Goal: Communication & Community: Answer question/provide support

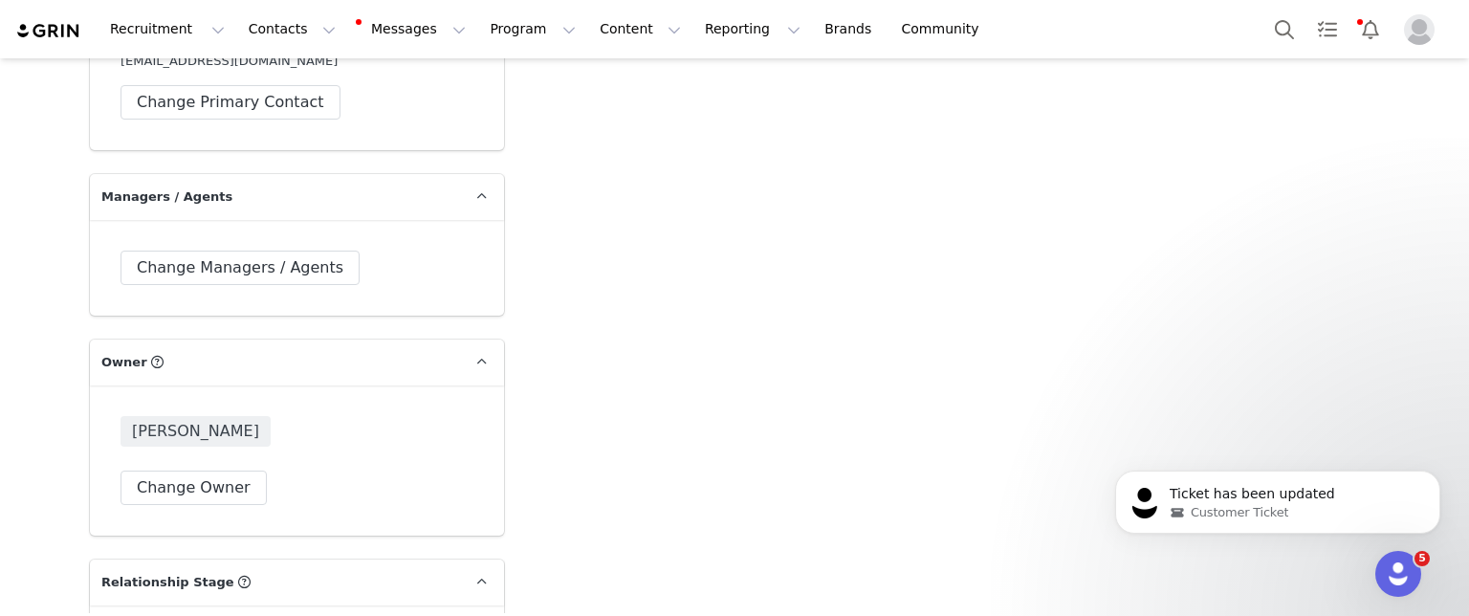
scroll to position [3882, 0]
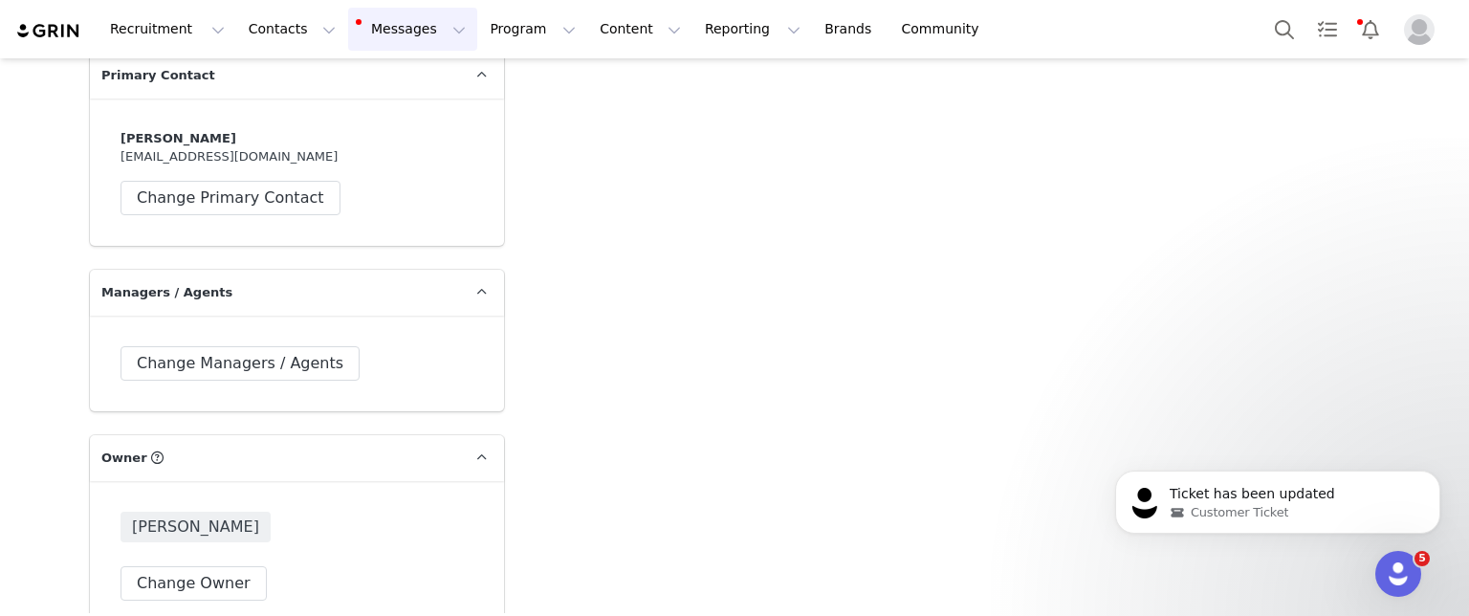
click at [417, 31] on button "Messages Messages" at bounding box center [412, 29] width 129 height 43
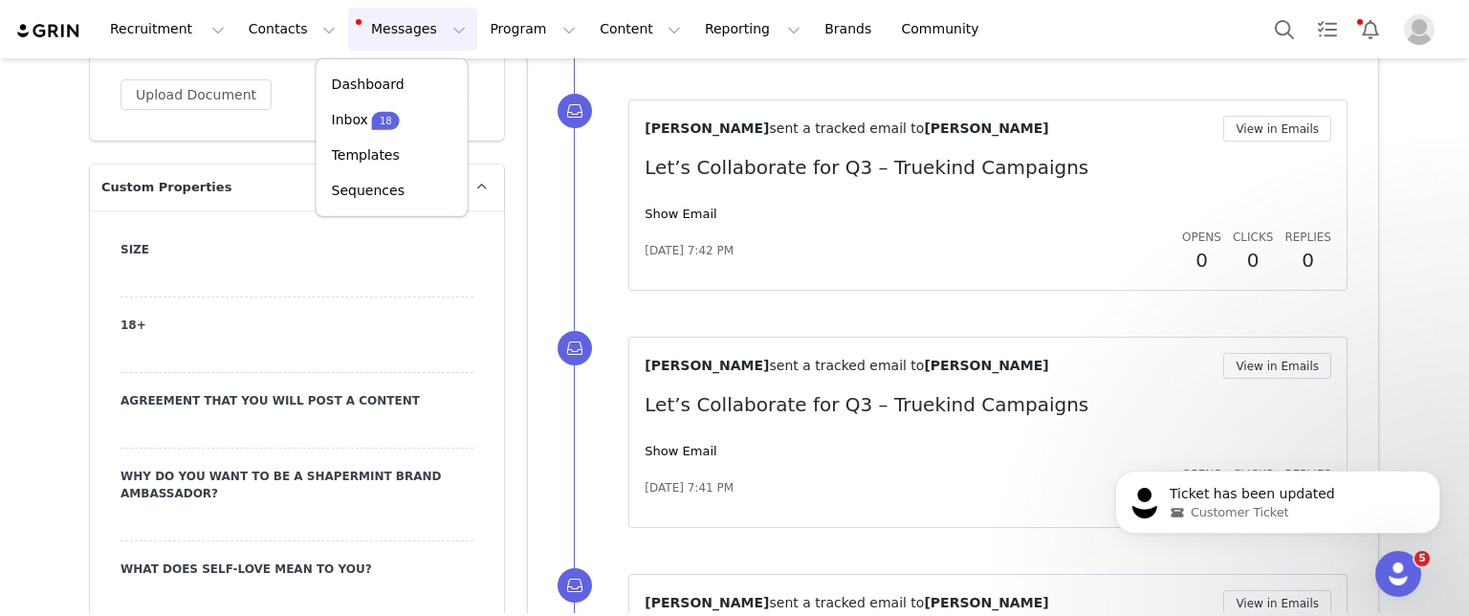
scroll to position [1395, 0]
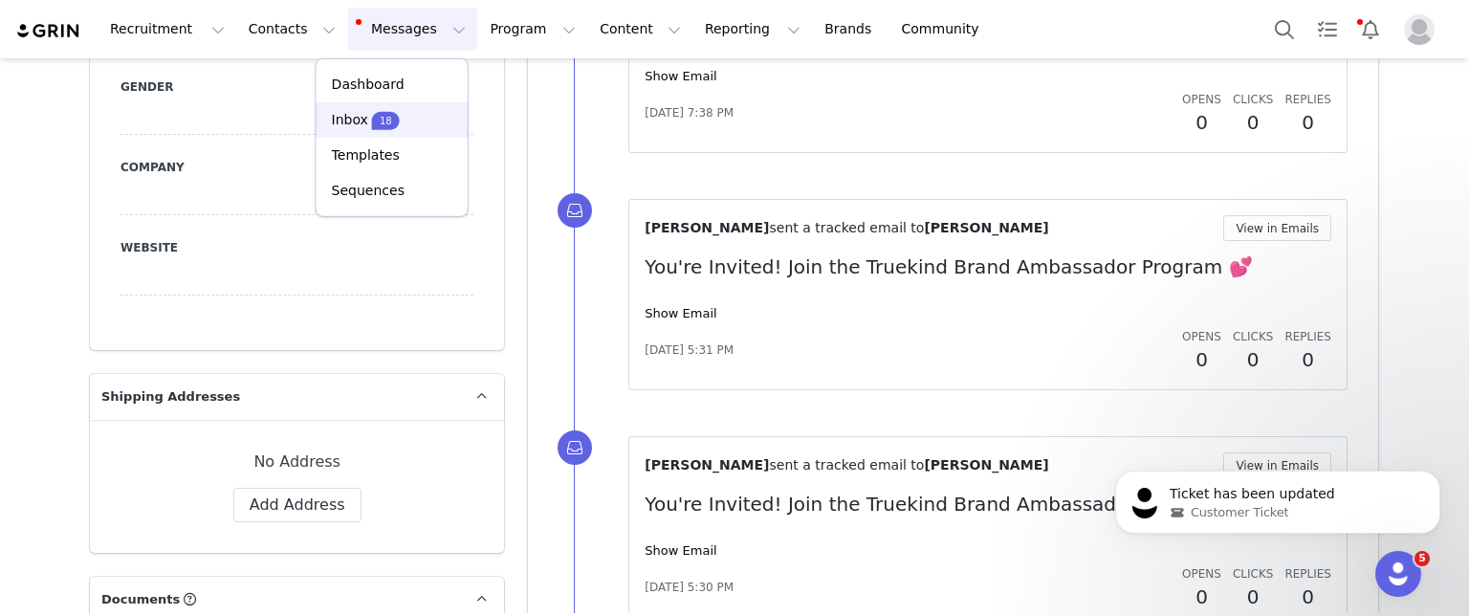
click at [380, 119] on p "18" at bounding box center [386, 120] width 12 height 14
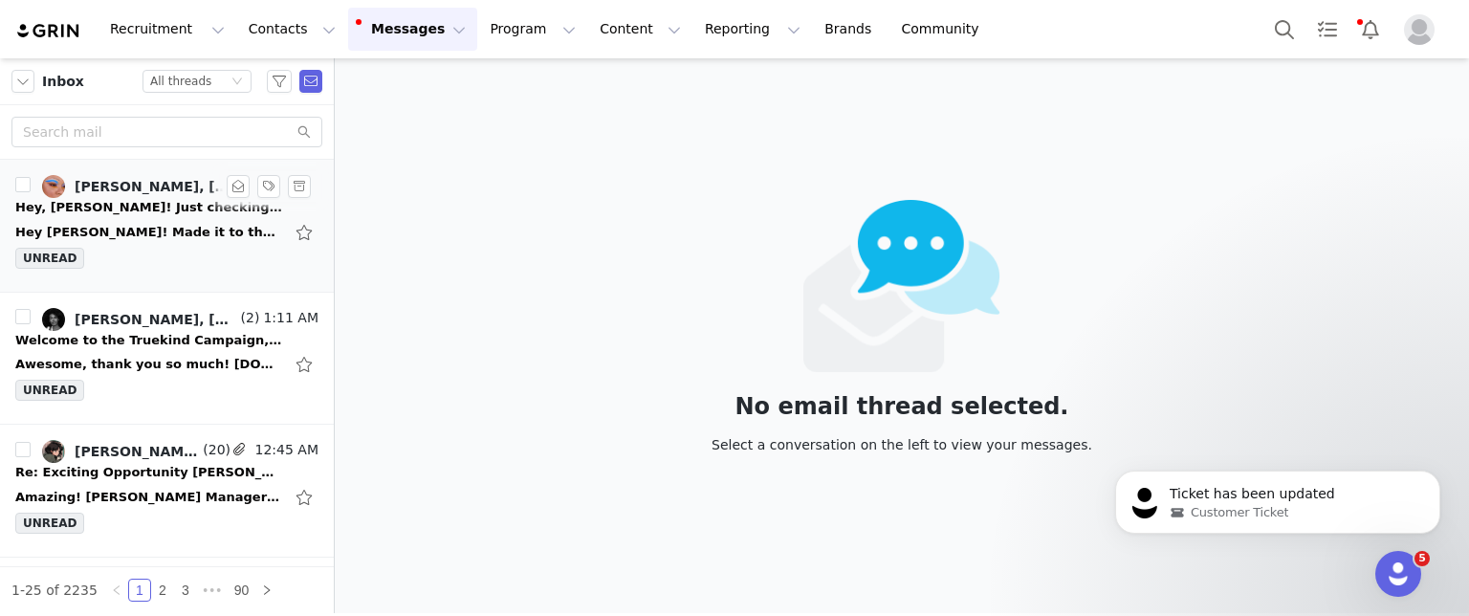
click at [130, 238] on div "Hey [PERSON_NAME]! Made it to the finish line! 😮‍💨 Just posted my first post an…" at bounding box center [149, 232] width 268 height 19
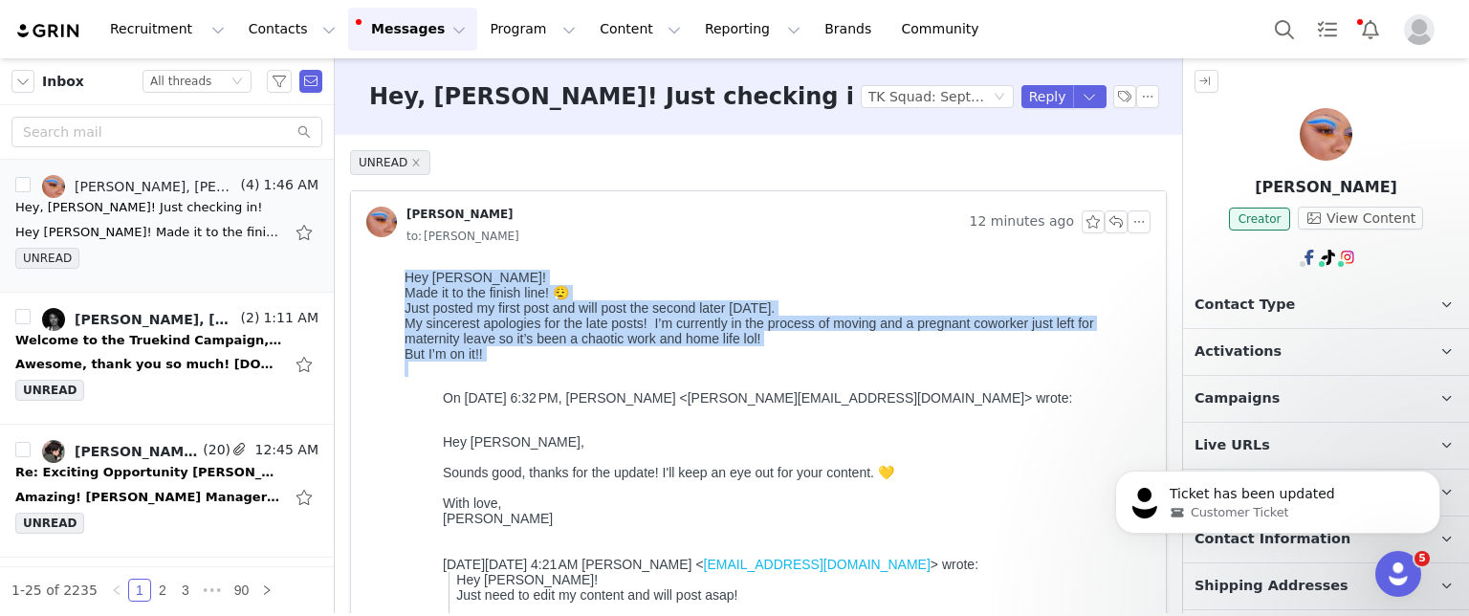
drag, startPoint x: 403, startPoint y: 275, endPoint x: 523, endPoint y: 379, distance: 159.4
copy body "Hey [PERSON_NAME]! Made it to the finish line! 😮‍💨 Just posted my first post an…"
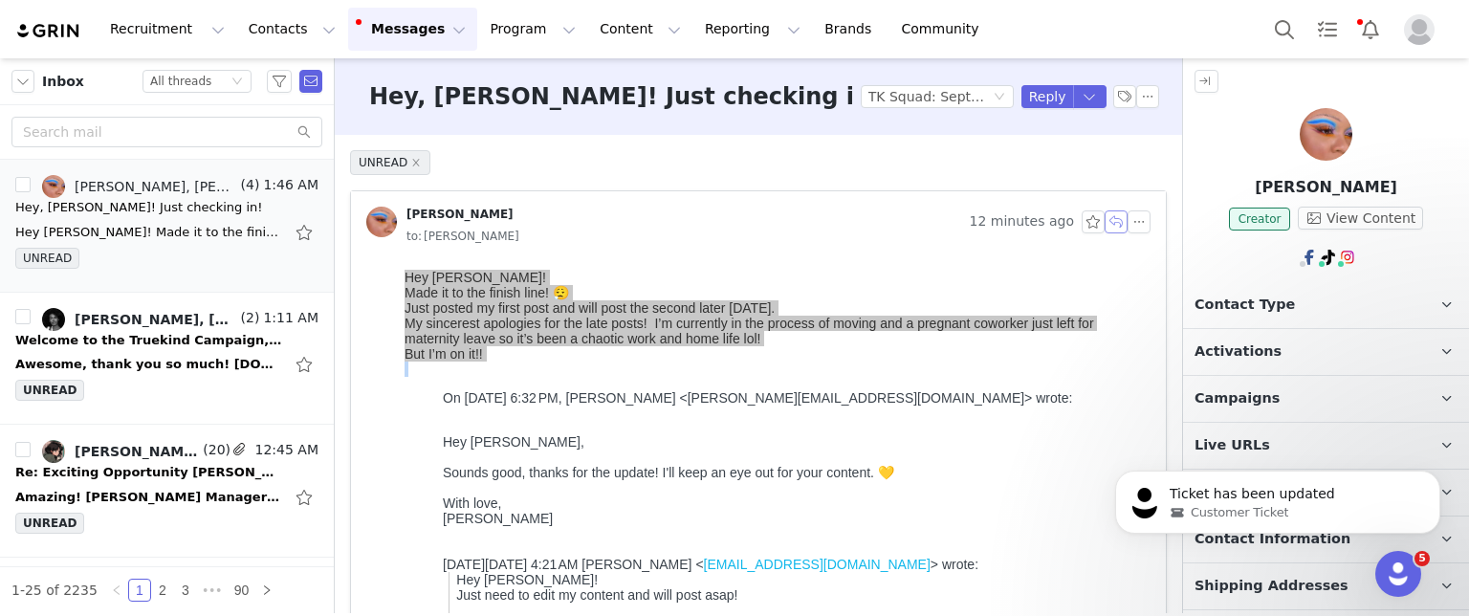
click at [1105, 228] on button "button" at bounding box center [1116, 221] width 23 height 23
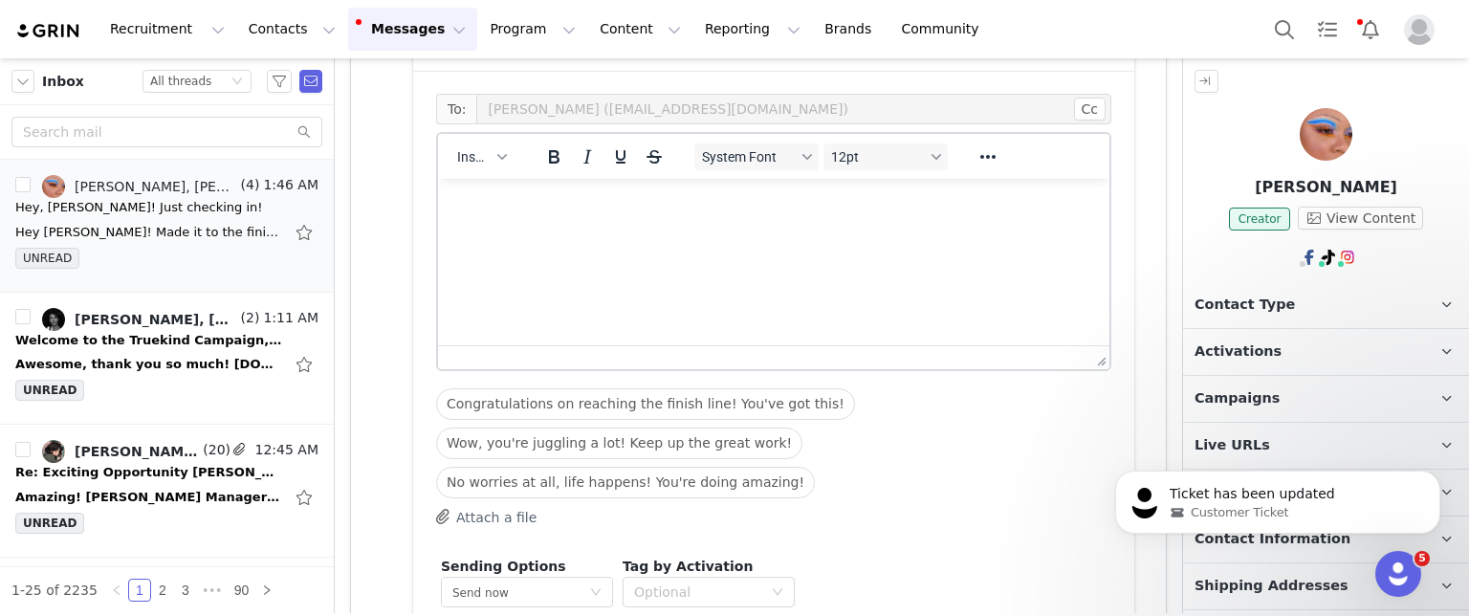
click at [583, 231] on html at bounding box center [774, 205] width 672 height 52
paste body "Rich Text Area. Press ALT-0 for help."
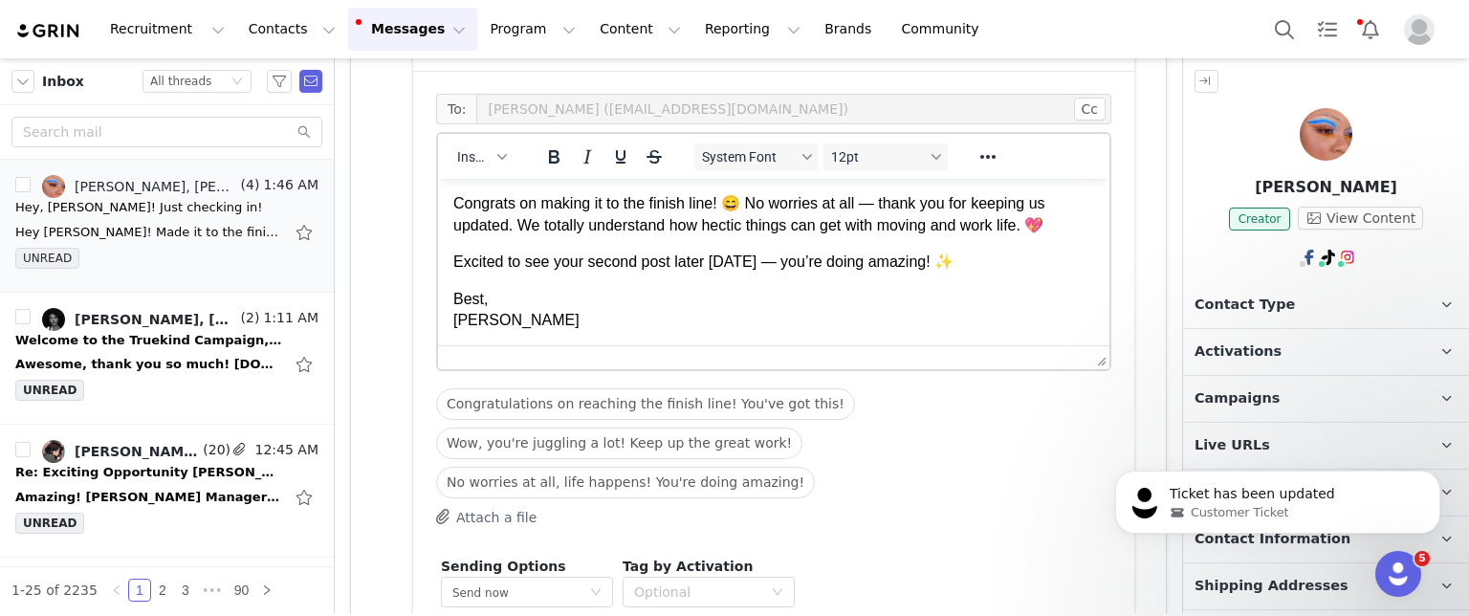
scroll to position [1383, 0]
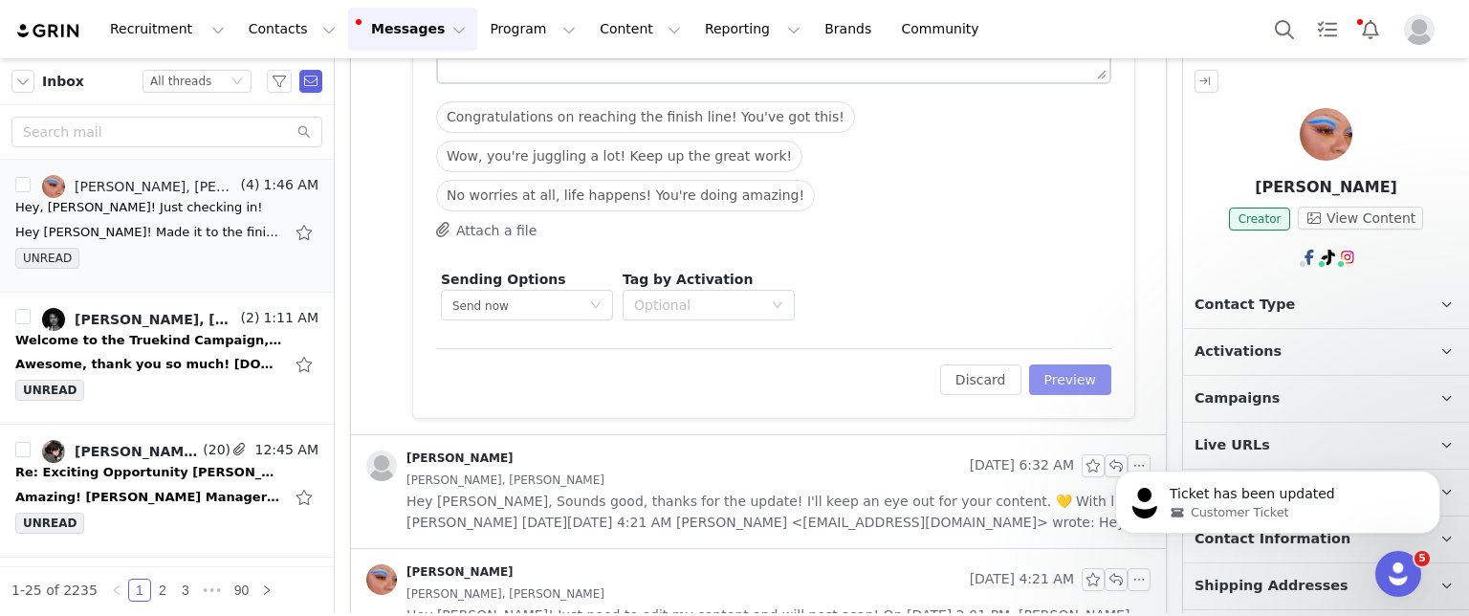
click at [1052, 383] on button "Preview" at bounding box center [1070, 379] width 83 height 31
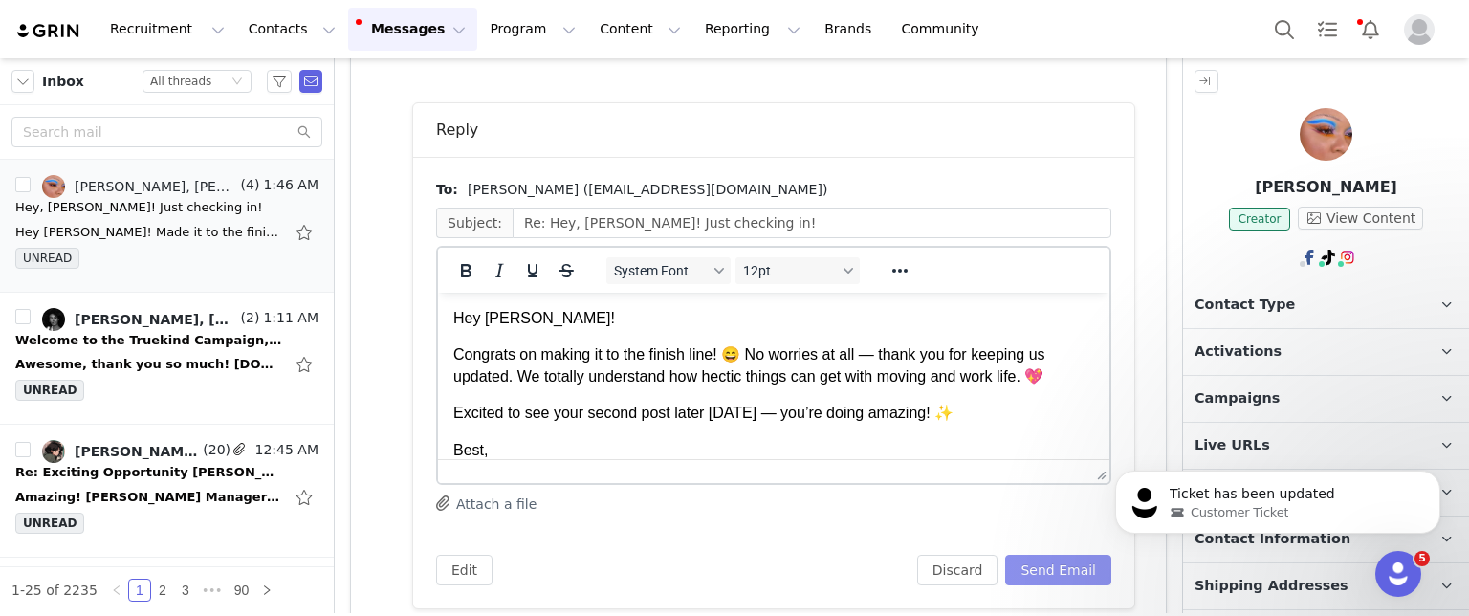
scroll to position [37, 0]
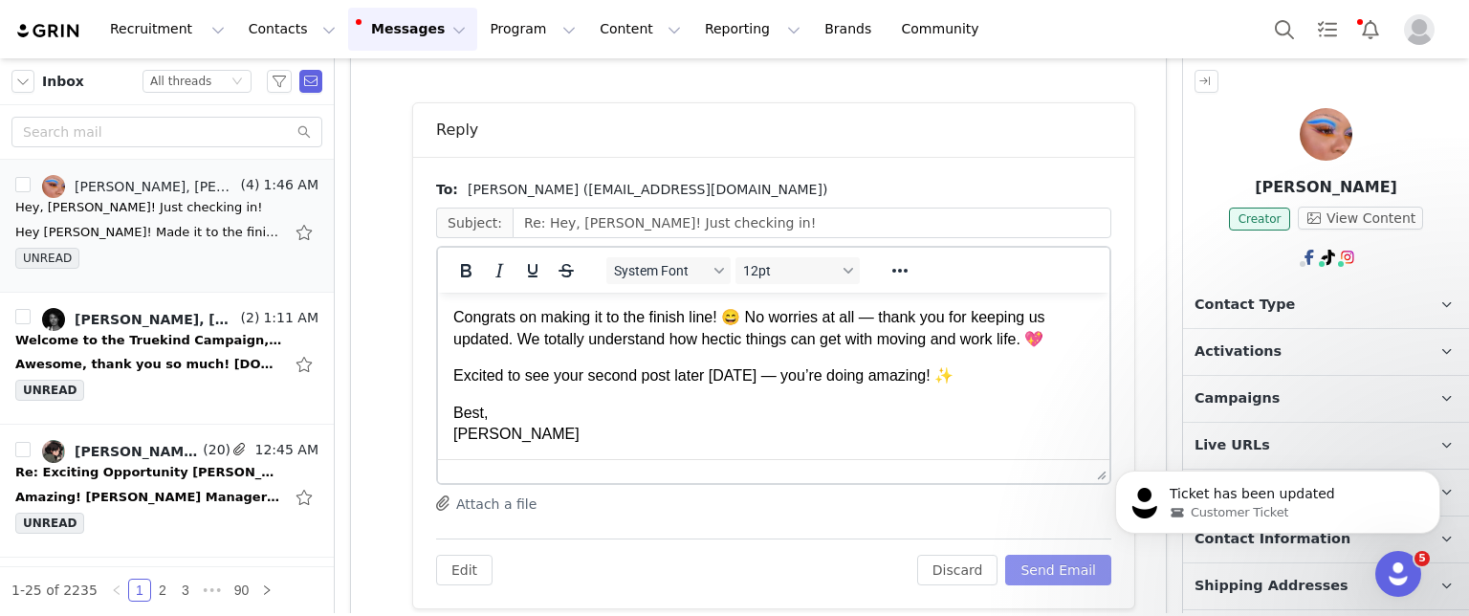
click at [1033, 570] on button "Send Email" at bounding box center [1058, 570] width 106 height 31
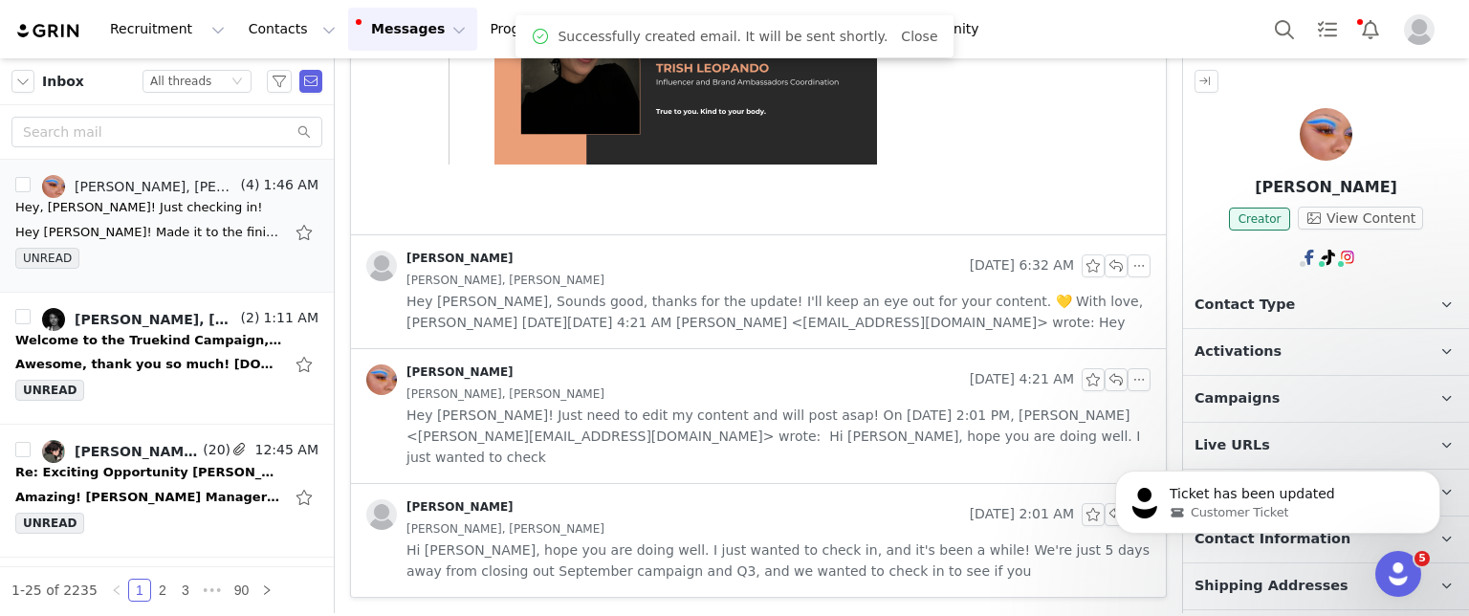
scroll to position [827, 0]
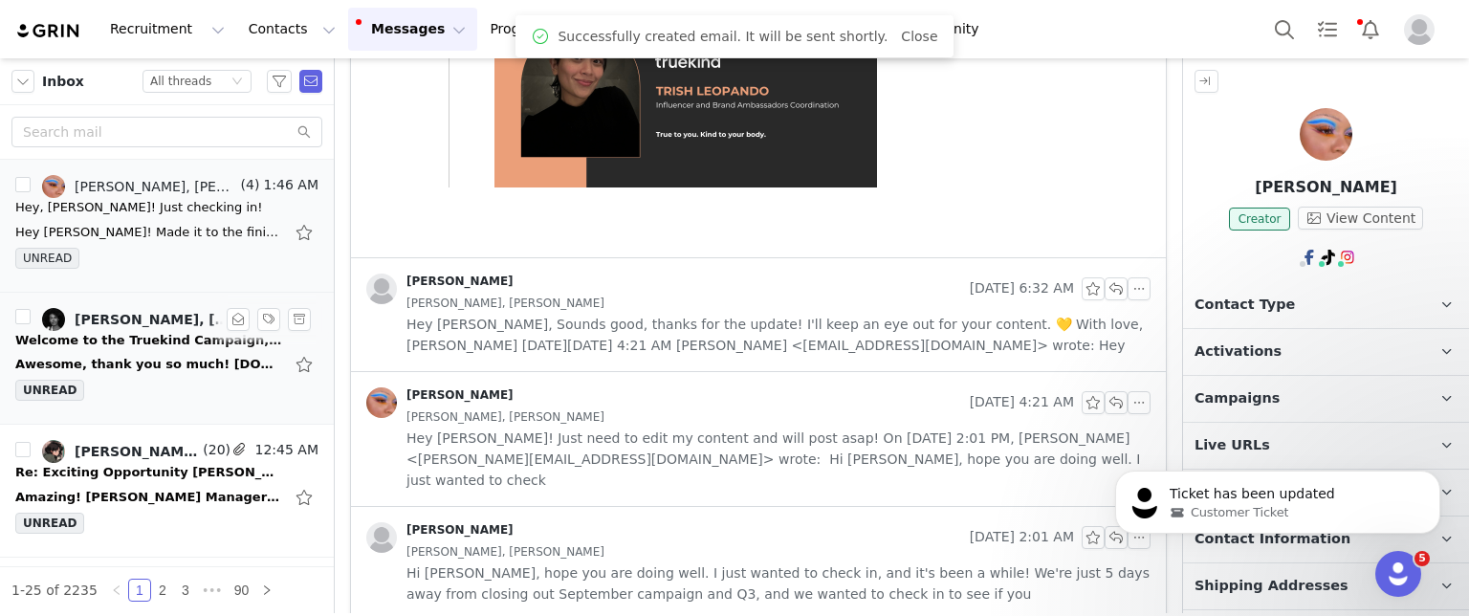
click at [131, 331] on div "Welcome to the Truekind Campaign, [PERSON_NAME]!" at bounding box center [149, 340] width 268 height 19
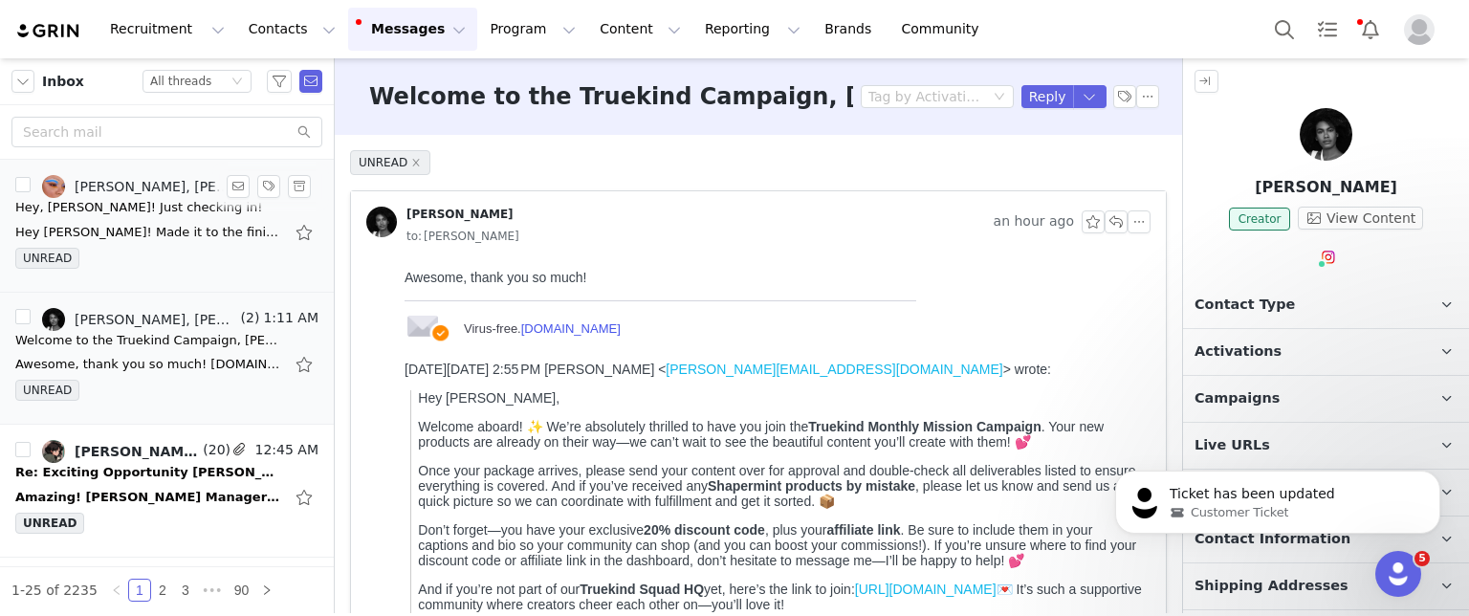
scroll to position [96, 0]
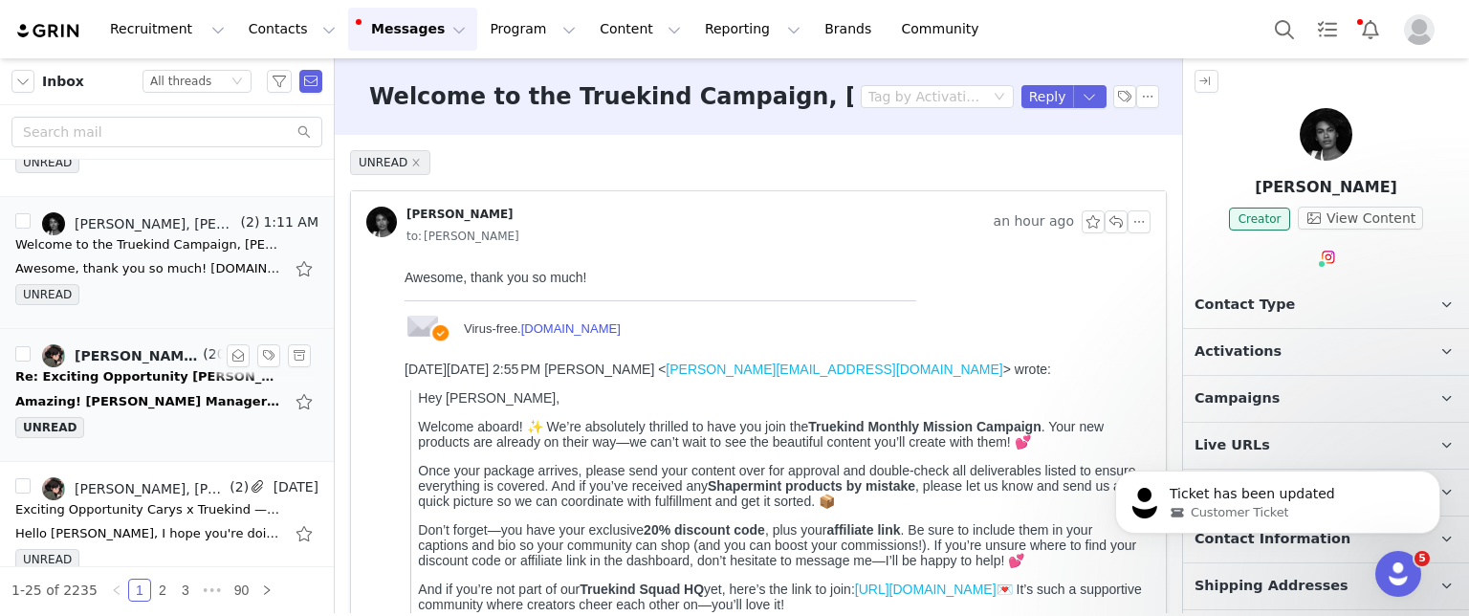
click at [140, 374] on div "Re: Exciting Opportunity [PERSON_NAME] x Truekind — Let’s Create Together!" at bounding box center [149, 376] width 268 height 19
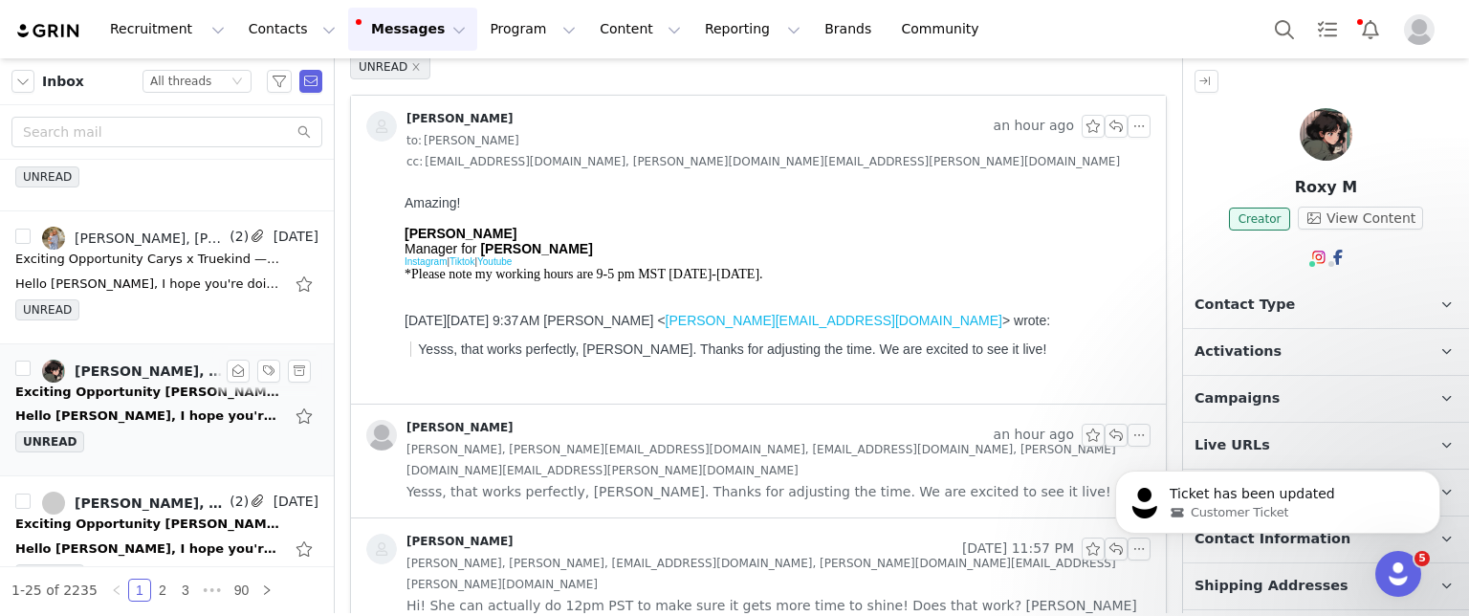
scroll to position [574, 0]
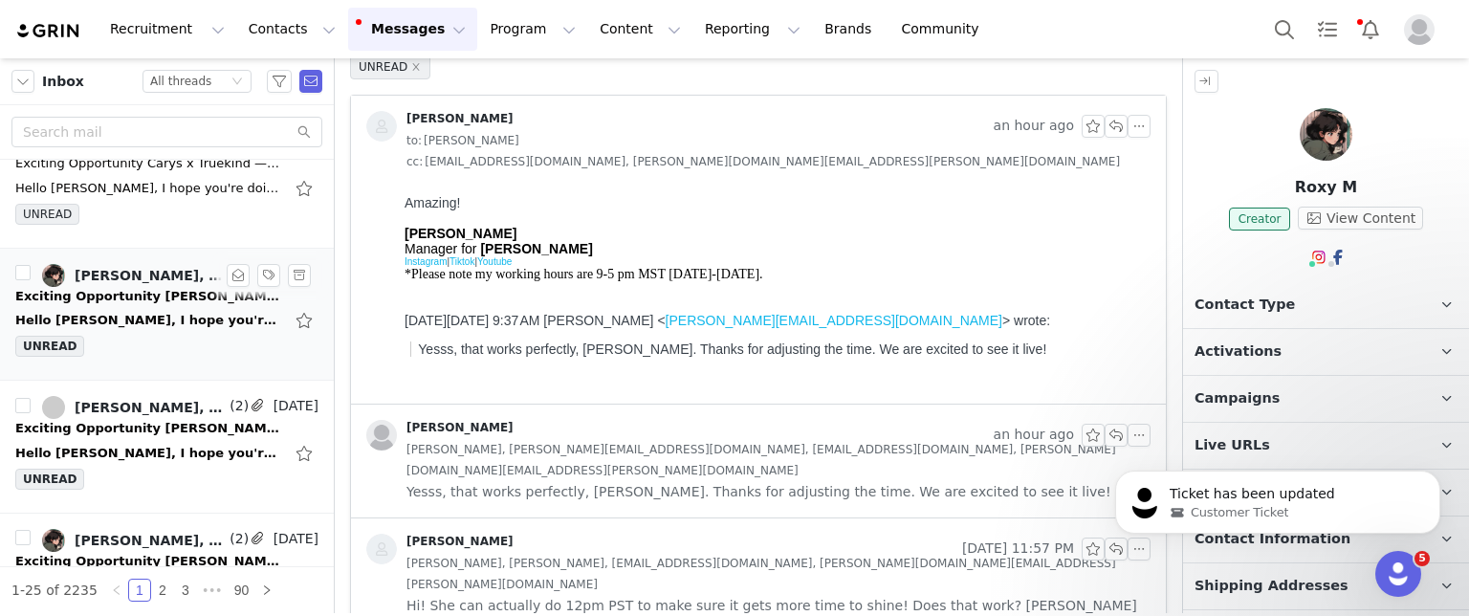
click at [130, 319] on div "Hello [PERSON_NAME], I hope you're doing well! I'm Roxy, reaching out again fro…" at bounding box center [149, 320] width 268 height 19
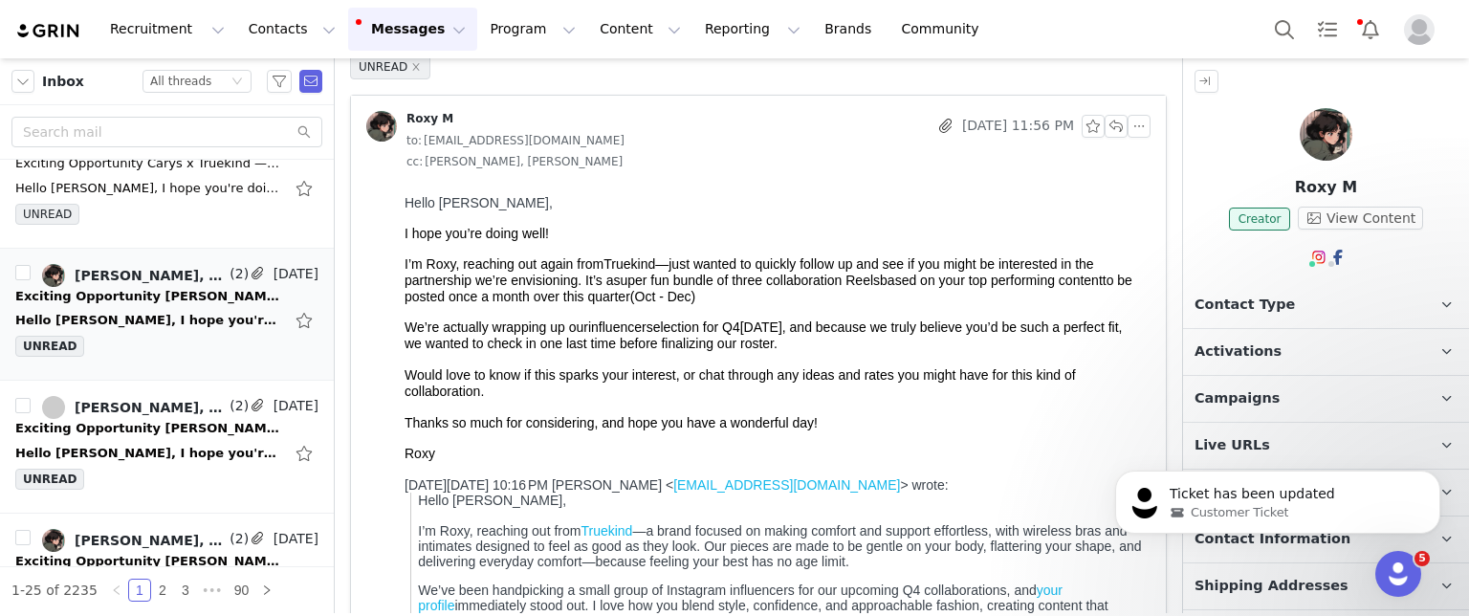
scroll to position [0, 0]
